Goal: Task Accomplishment & Management: Complete application form

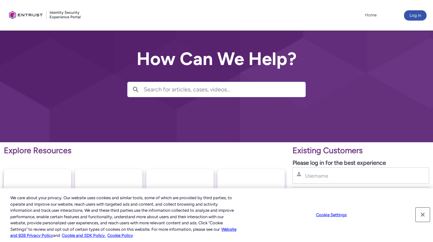
click at [423, 215] on button "Close" at bounding box center [423, 215] width 14 height 14
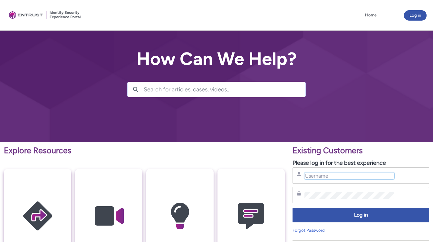
click at [369, 177] on input "Username" at bounding box center [349, 176] width 90 height 7
type input "anthony.love@entrust.com"
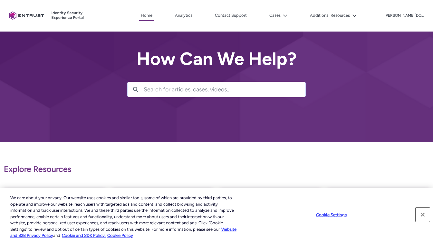
click at [423, 215] on button "Close" at bounding box center [423, 215] width 14 height 14
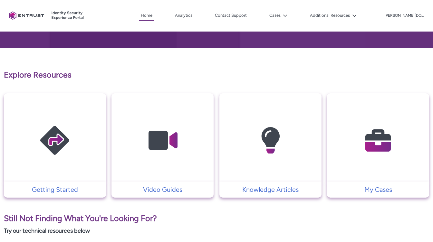
scroll to position [95, 0]
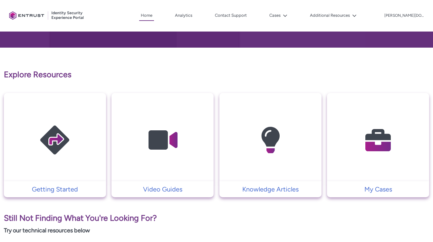
click at [375, 149] on img at bounding box center [378, 140] width 61 height 69
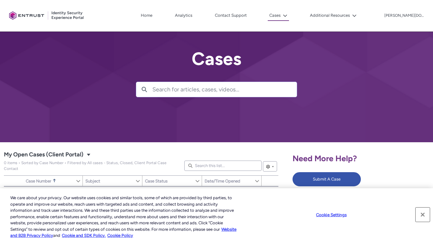
click at [422, 215] on button "Close" at bounding box center [423, 215] width 14 height 14
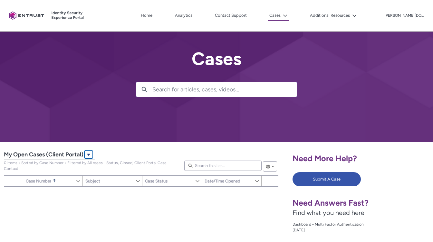
click at [89, 155] on lightning-primitive-icon "My Open Cases (Client Portal)|Cases|List View" at bounding box center [88, 154] width 5 height 5
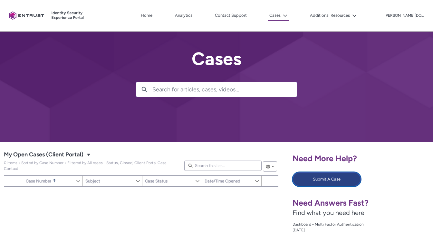
click at [321, 179] on button "Submit A Case" at bounding box center [326, 179] width 68 height 14
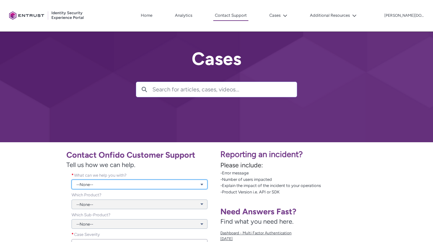
click at [201, 185] on link "--None--" at bounding box center [140, 185] width 136 height 10
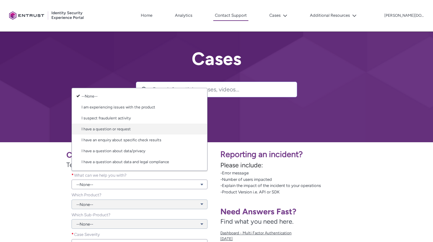
click at [127, 129] on link "I have a question or request" at bounding box center [139, 129] width 135 height 11
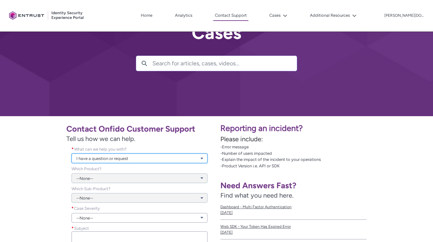
scroll to position [35, 0]
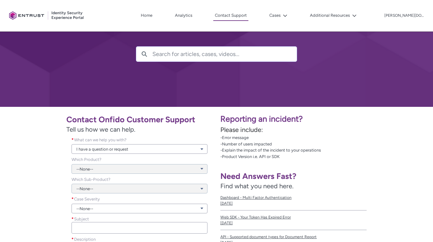
click at [199, 168] on div "--None--" at bounding box center [140, 165] width 136 height 17
click at [200, 170] on div "--None--" at bounding box center [140, 165] width 136 height 17
click at [187, 211] on link "--None--" at bounding box center [140, 209] width 136 height 10
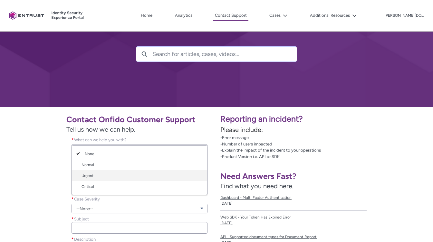
click at [168, 176] on link "Urgent" at bounding box center [139, 175] width 135 height 11
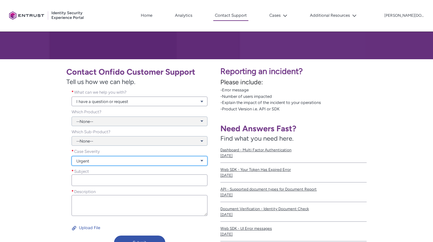
scroll to position [84, 0]
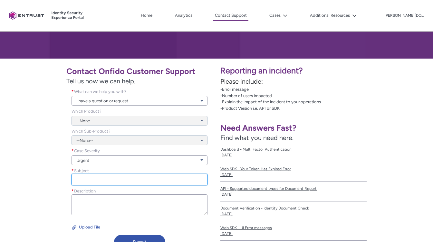
click at [181, 181] on input "Subject *" at bounding box center [140, 180] width 136 height 12
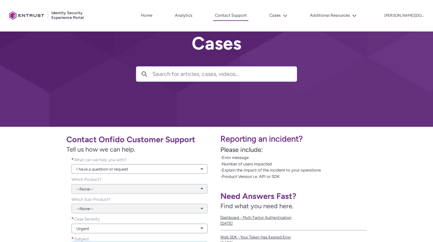
scroll to position [18, 0]
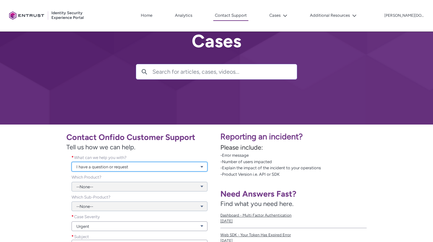
click at [197, 168] on link "I have a question or request" at bounding box center [140, 167] width 136 height 10
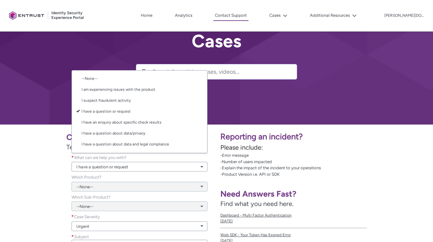
click at [37, 162] on div "Contact Onfido Customer Support Tell us how we can help. What can we help you w…" at bounding box center [108, 224] width 209 height 190
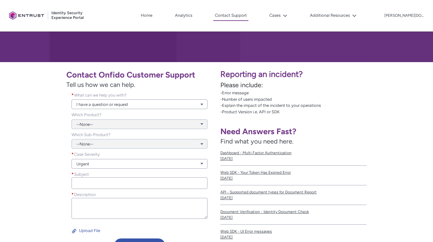
scroll to position [91, 0]
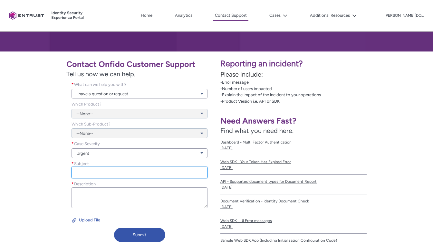
click at [90, 171] on input "Subject *" at bounding box center [140, 173] width 136 height 12
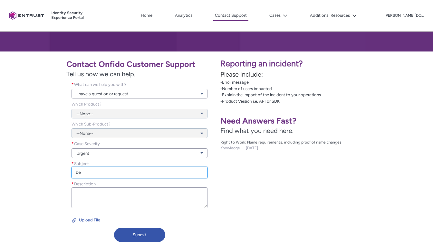
type input "D"
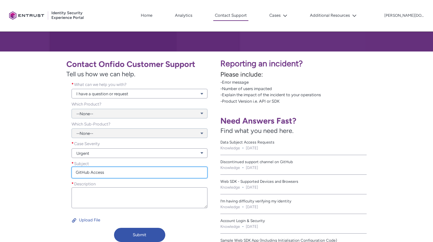
type input "GitHub Access"
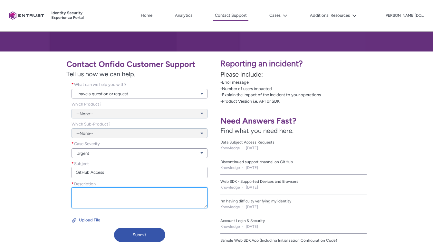
click at [120, 195] on textarea "Description *" at bounding box center [140, 197] width 136 height 21
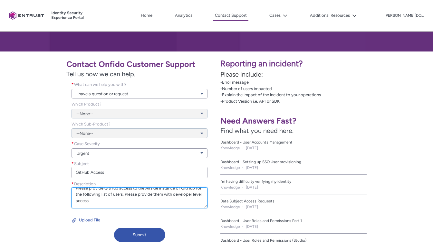
scroll to position [14, 0]
paste textarea "[PERSON_NAME][EMAIL_ADDRESS][PERSON_NAME][DOMAIN_NAME] [EMAIL_ADDRESS][PERSON_N…"
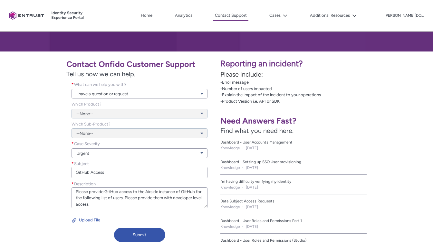
type textarea "Please provide GitHub access to the Airside instance of GitHub for the followin…"
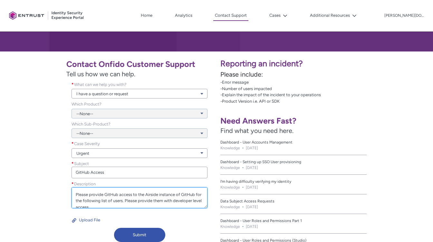
scroll to position [1, 0]
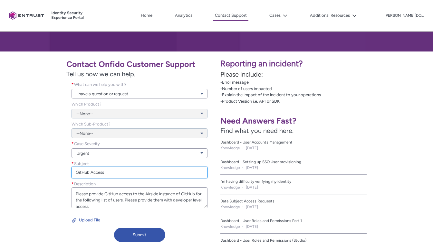
click at [113, 174] on input "GitHub Access" at bounding box center [140, 173] width 136 height 12
paste input "[URL][DOMAIN_NAME]"
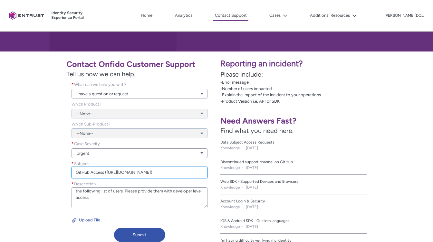
scroll to position [11, 0]
type input "GitHub Access ([URL][DOMAIN_NAME])"
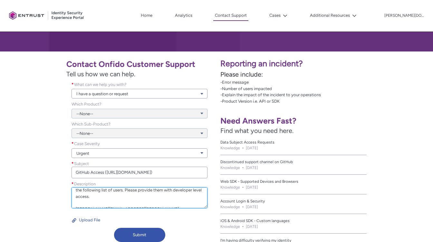
click at [98, 197] on textarea "Please provide GitHub access to the Airside instance of GitHub for the followin…" at bounding box center [140, 197] width 136 height 21
paste textarea "[URL][DOMAIN_NAME]"
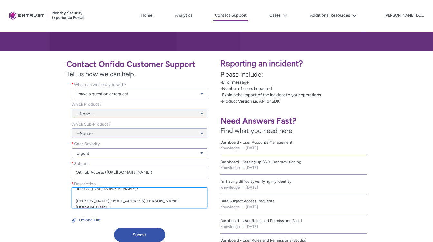
scroll to position [20, 0]
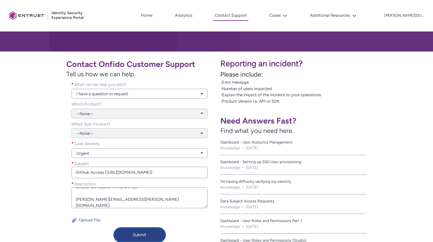
type textarea "Please provide GitHub access to the Airside instance of GitHub for the followin…"
click at [145, 235] on button "Submit" at bounding box center [139, 235] width 51 height 14
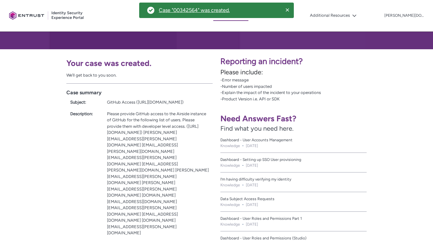
scroll to position [94, 0]
